Goal: Information Seeking & Learning: Learn about a topic

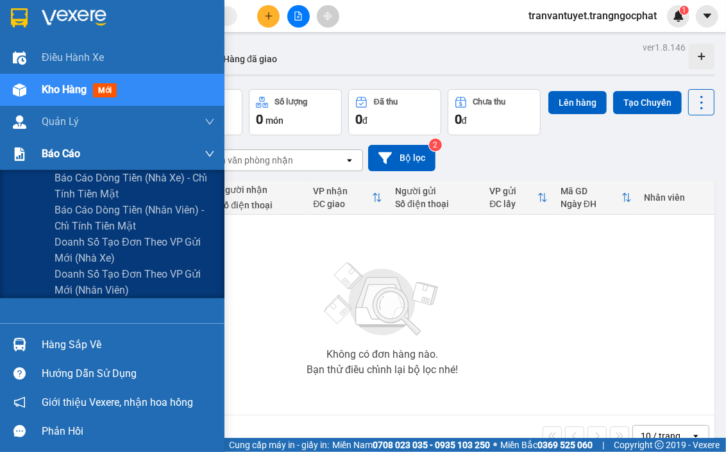
click at [36, 156] on div "Báo cáo" at bounding box center [112, 154] width 224 height 32
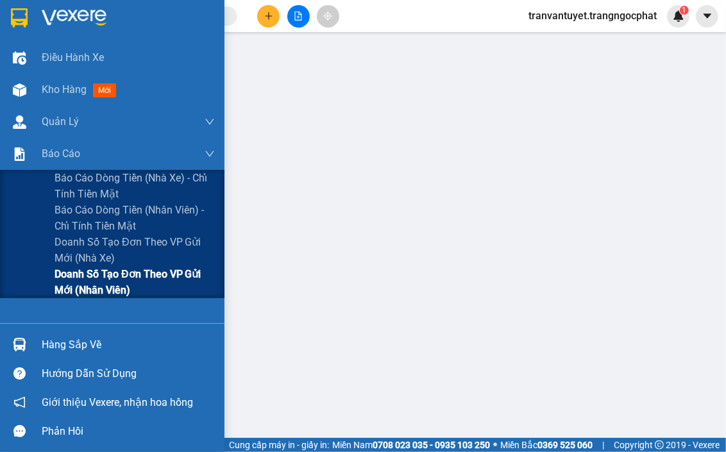
click at [151, 276] on span "Doanh số tạo đơn theo VP gửi mới (nhân viên)" at bounding box center [135, 282] width 160 height 32
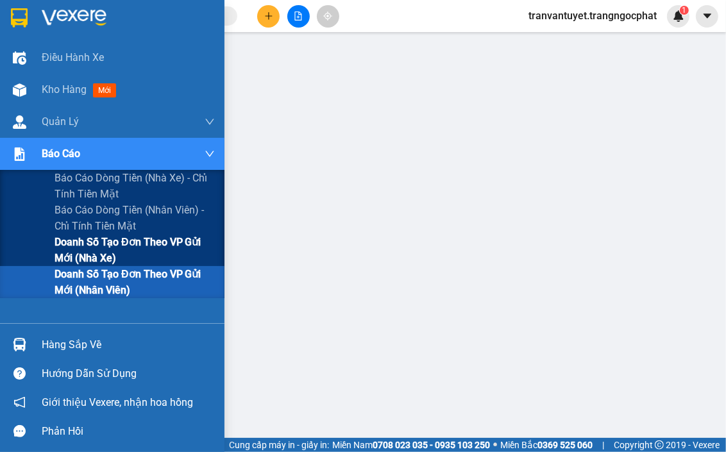
click at [107, 247] on span "Doanh số tạo đơn theo VP gửi mới (nhà xe)" at bounding box center [135, 250] width 160 height 32
